Goal: Check status: Check status

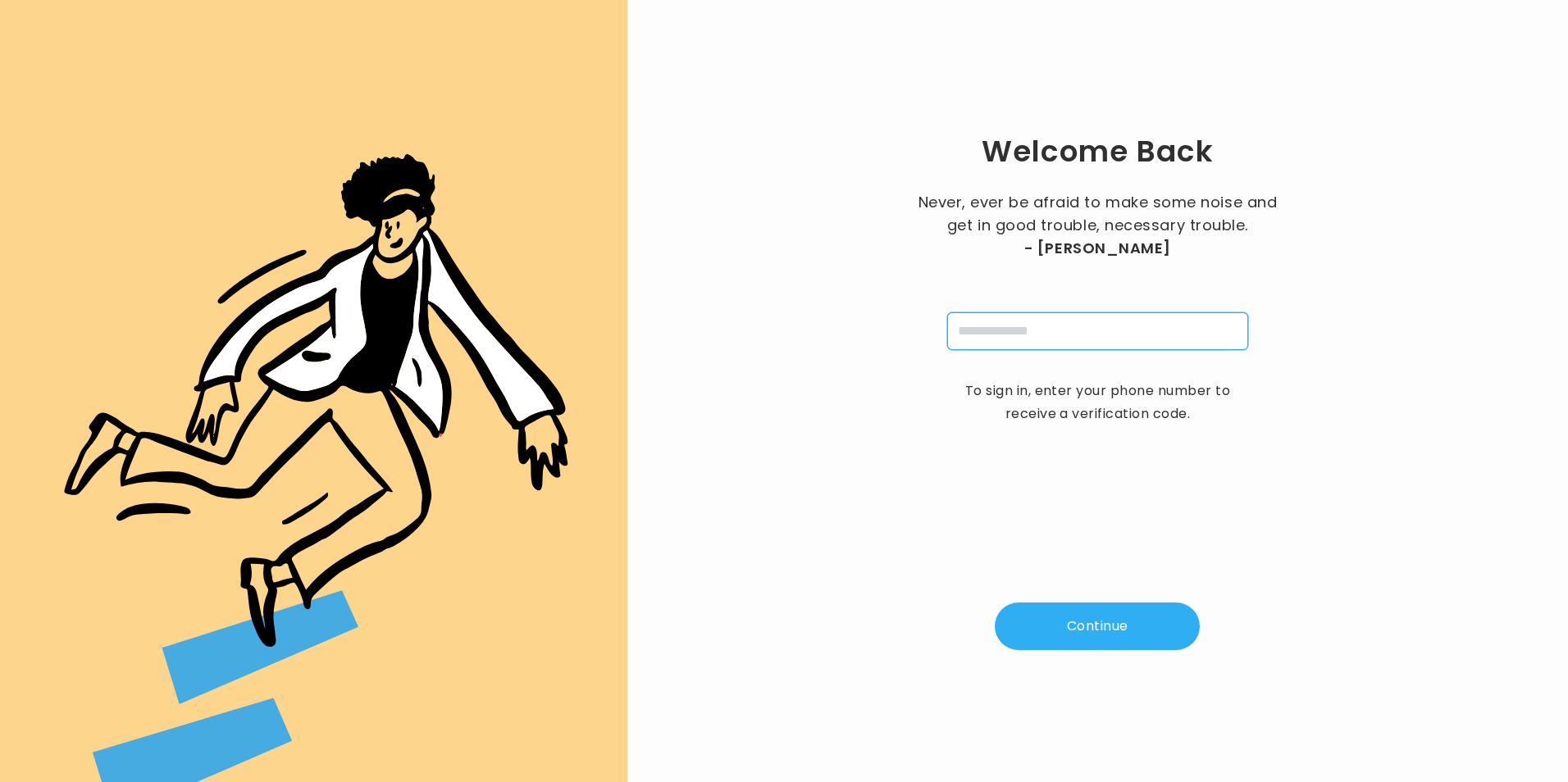
click at [989, 323] on input "tel" at bounding box center [1098, 331] width 301 height 37
type input "**********"
click at [1006, 323] on input "pin" at bounding box center [1016, 331] width 37 height 37
type input "*"
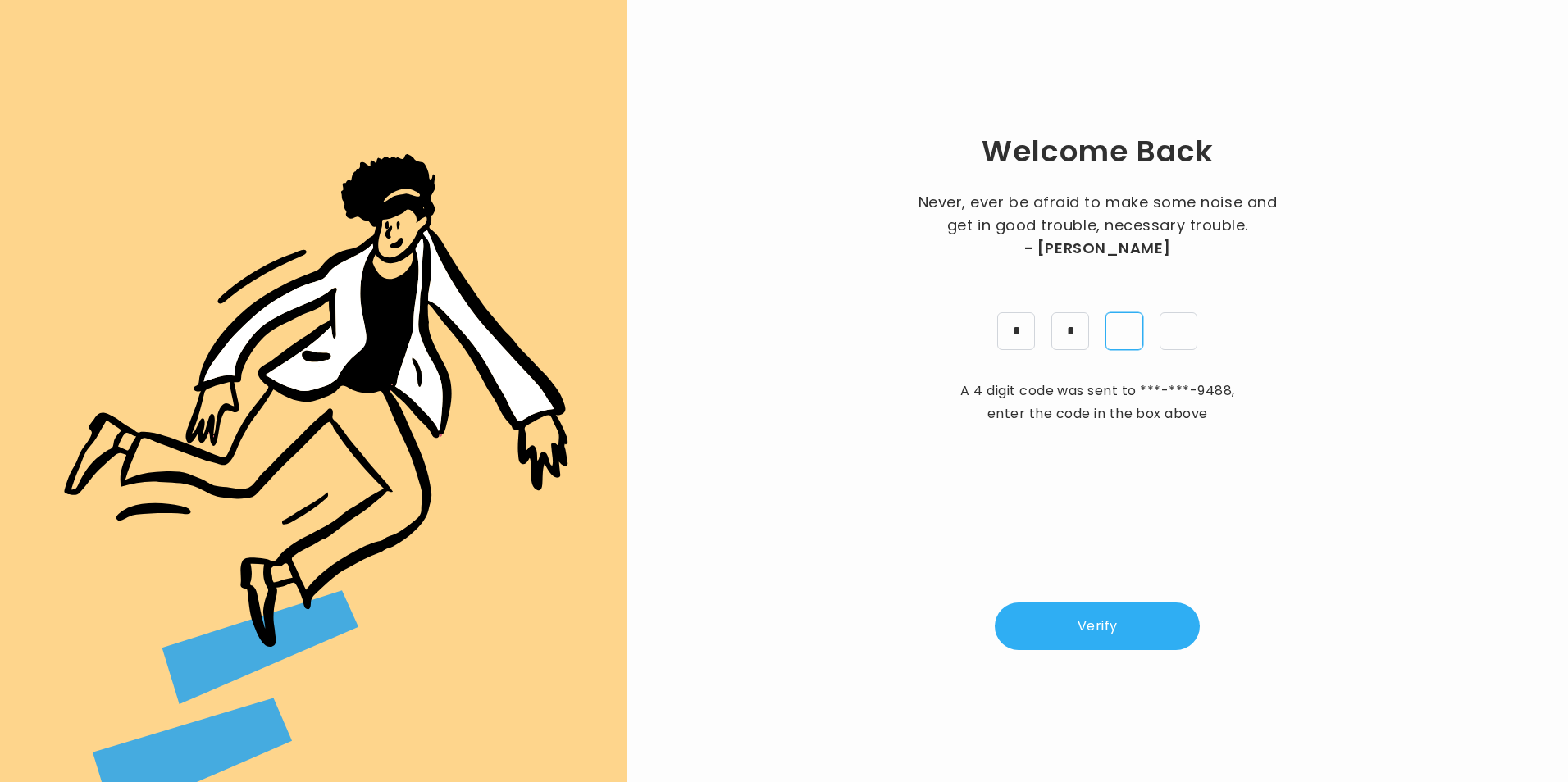
type input "*"
click at [1143, 615] on button "Verify" at bounding box center [1097, 626] width 205 height 48
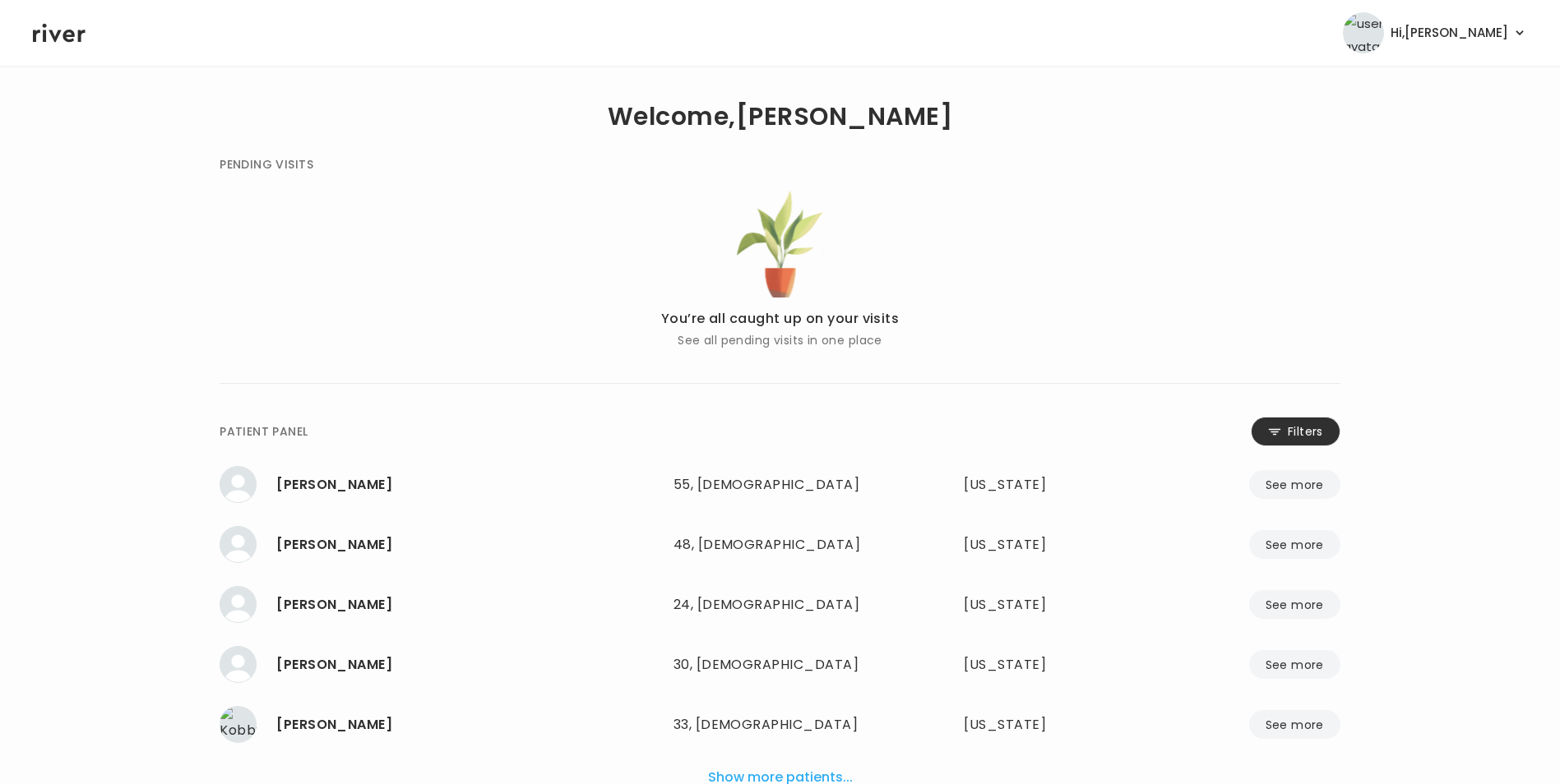
click at [1282, 427] on button "Filters" at bounding box center [1295, 431] width 90 height 29
click at [888, 429] on input "name" at bounding box center [731, 435] width 523 height 35
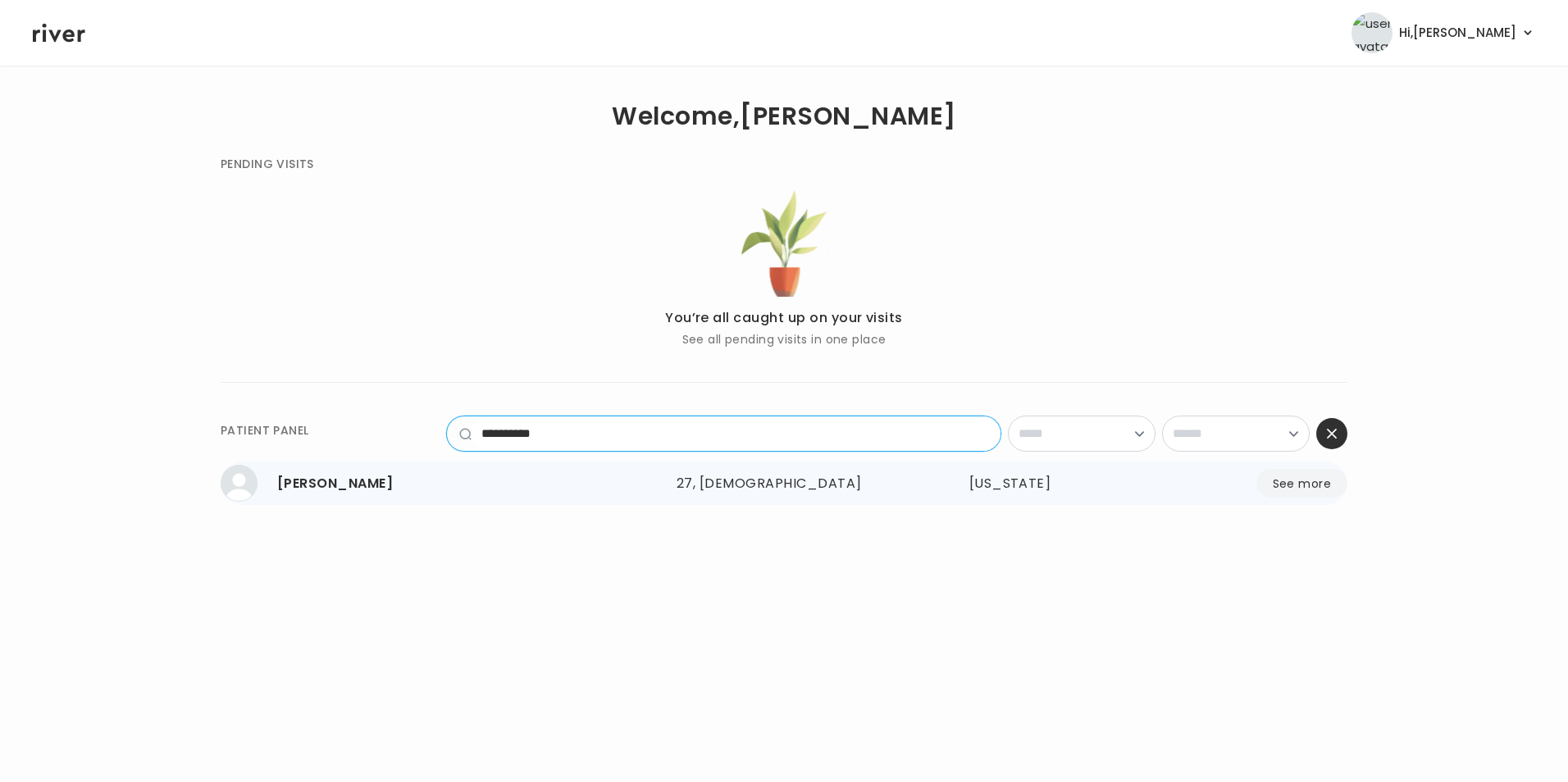
type input "**********"
click at [1310, 489] on button "See more" at bounding box center [1302, 483] width 91 height 28
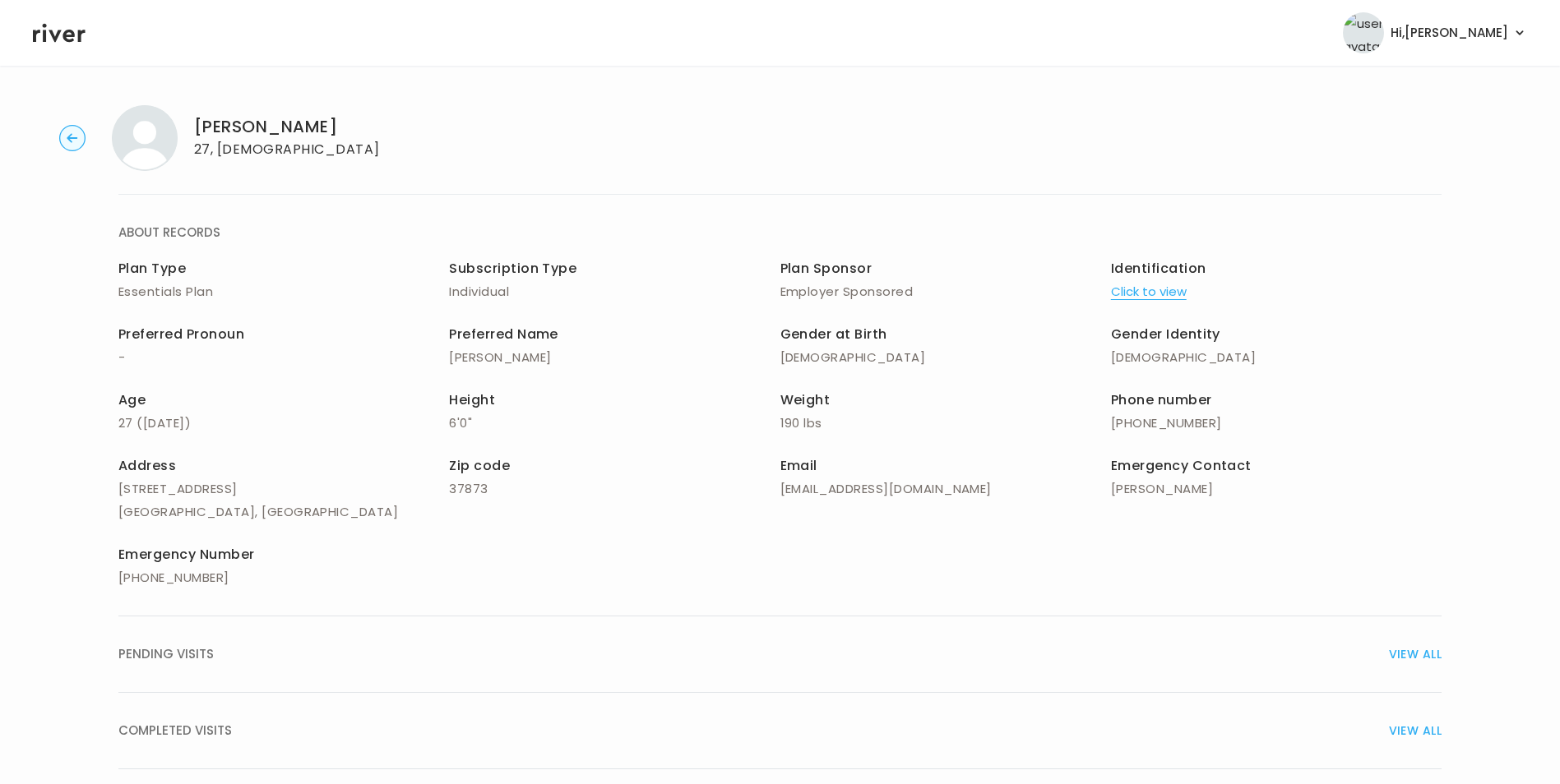
scroll to position [118, 0]
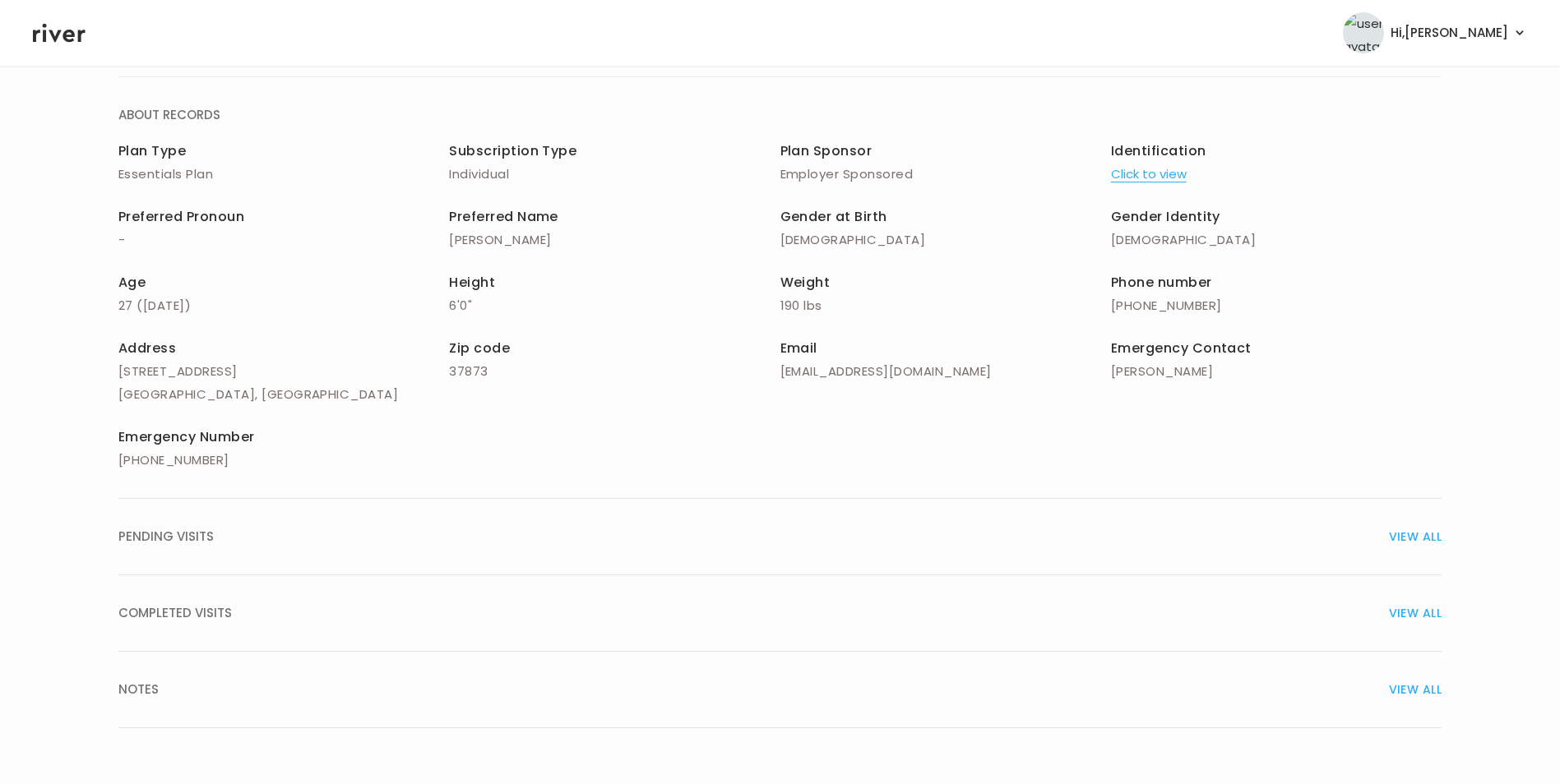
click at [1427, 612] on span "VIEW ALL" at bounding box center [1415, 613] width 53 height 23
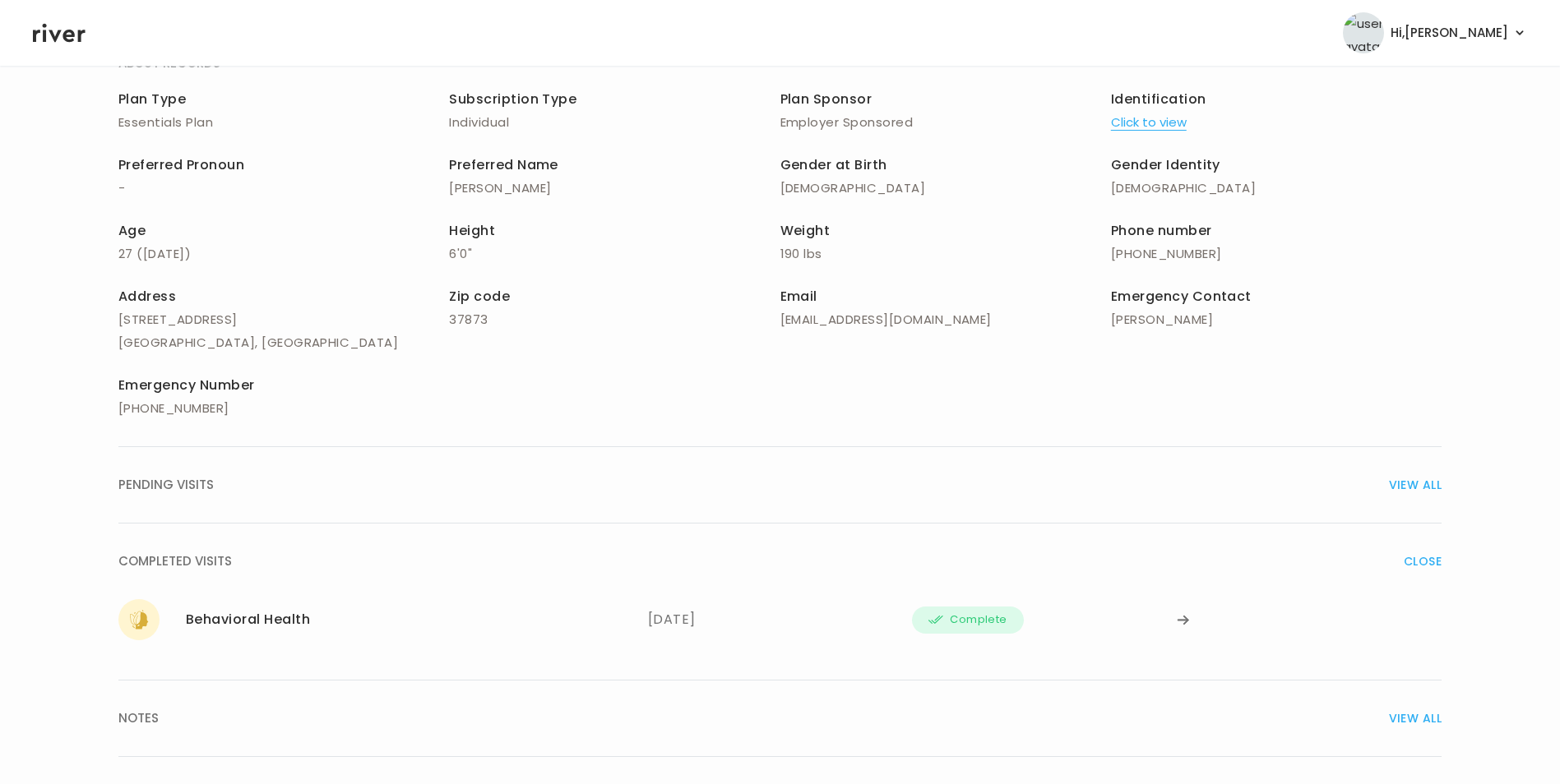
scroll to position [198, 0]
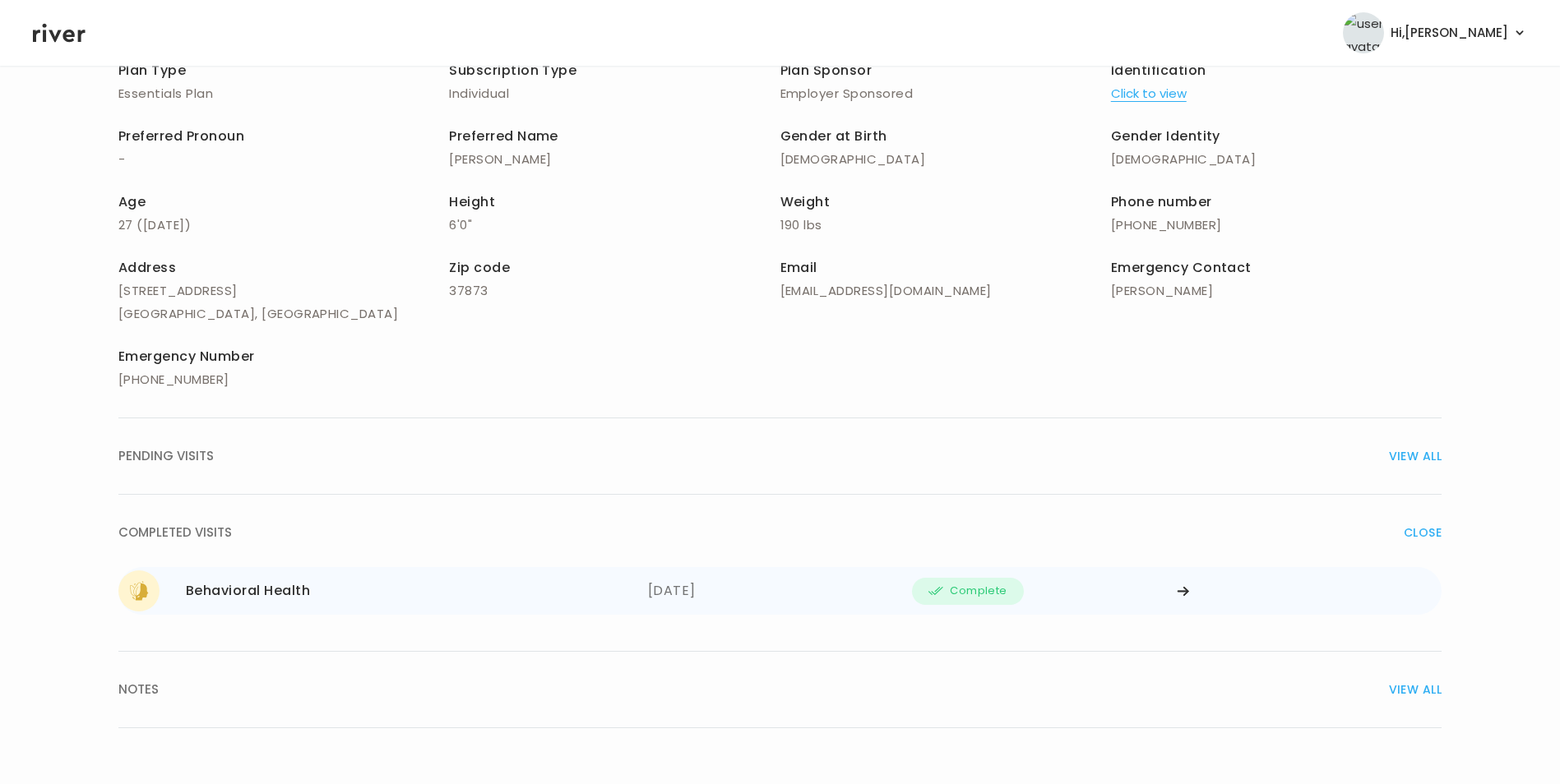
click at [1186, 590] on icon at bounding box center [1183, 592] width 13 height 12
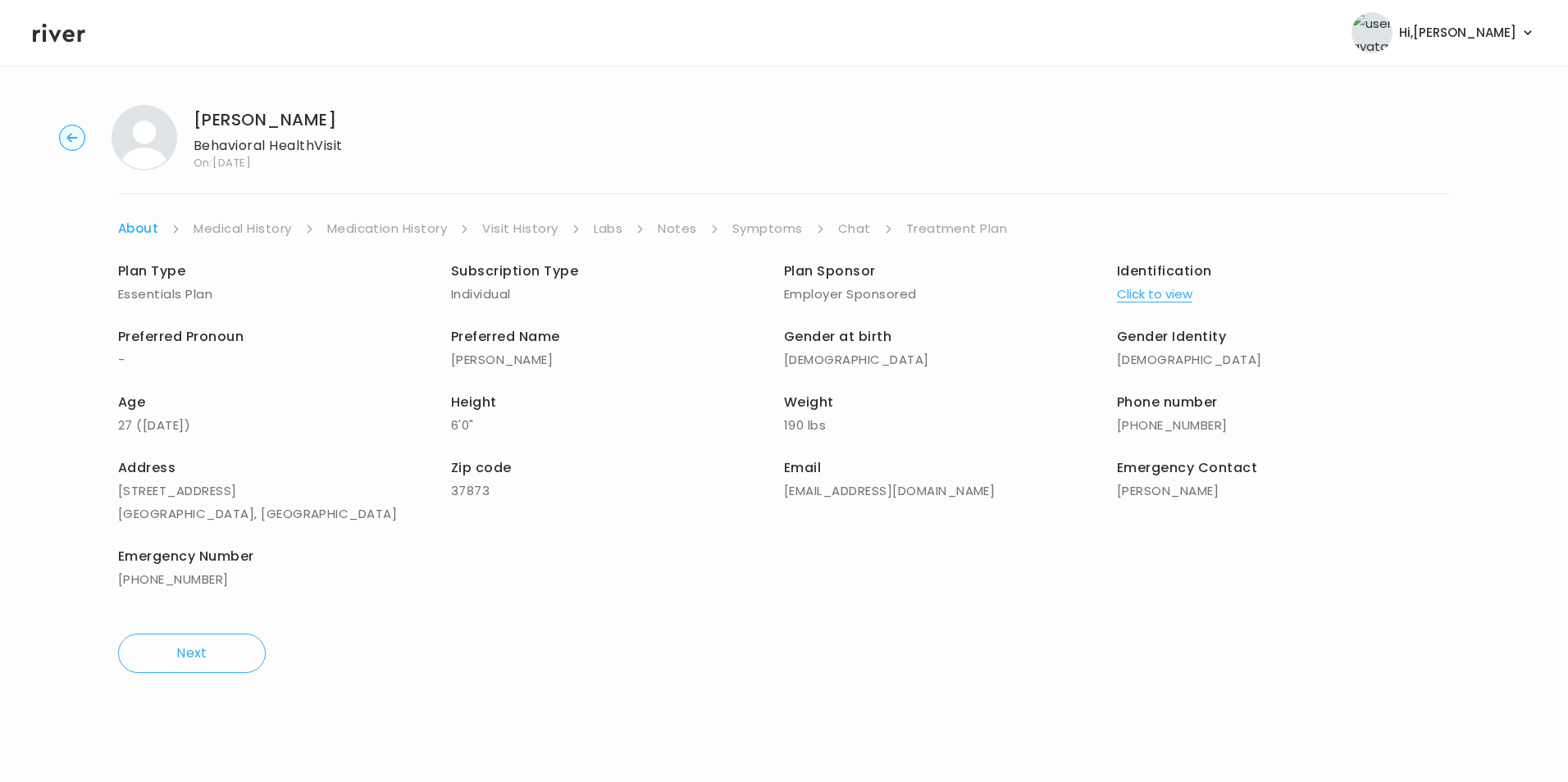
click at [862, 222] on link "Chat" at bounding box center [854, 229] width 33 height 23
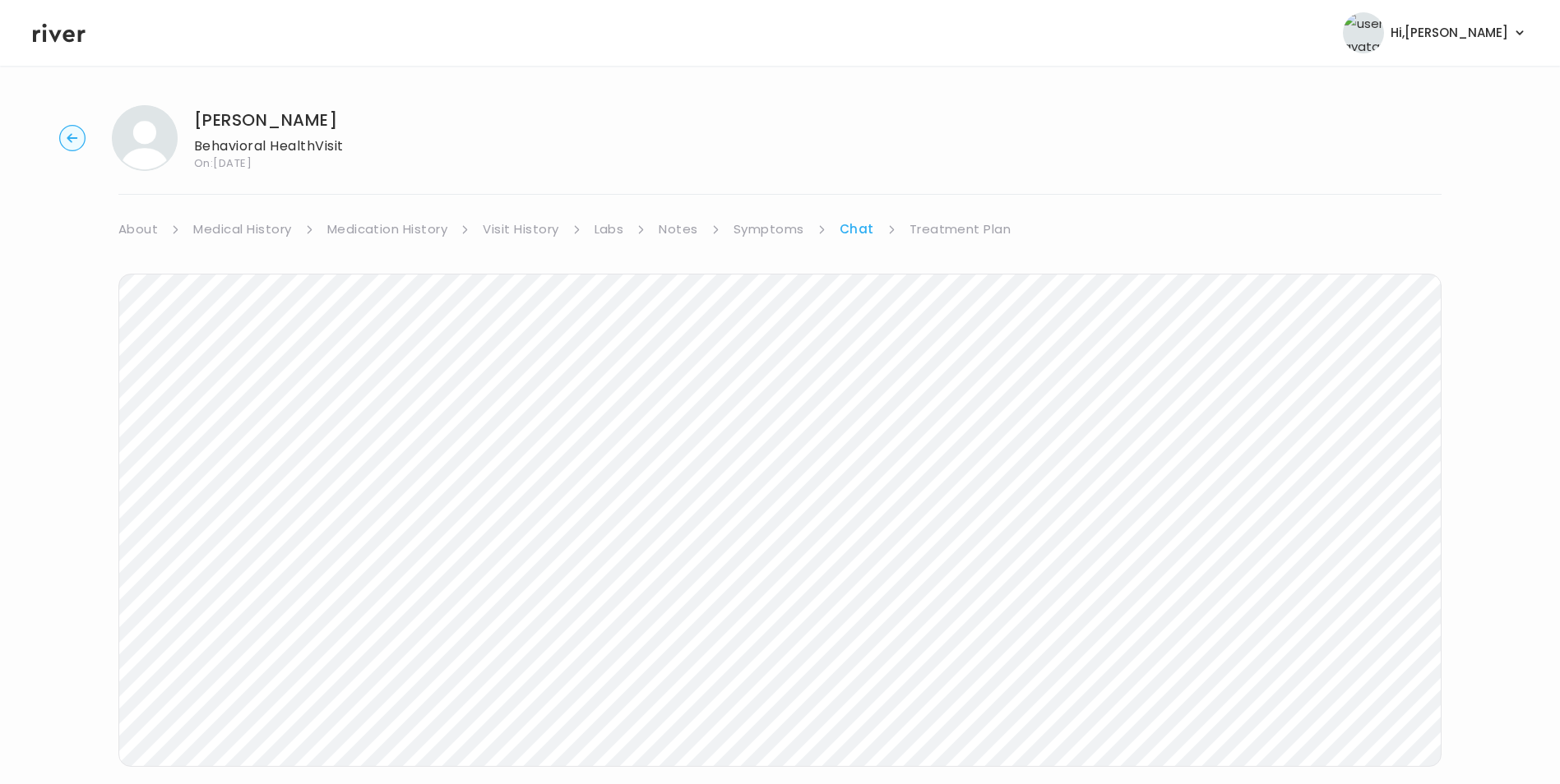
click at [755, 229] on link "Symptoms" at bounding box center [768, 230] width 70 height 23
click at [943, 229] on link "Treatment Plan" at bounding box center [962, 230] width 102 height 23
